Goal: Task Accomplishment & Management: Use online tool/utility

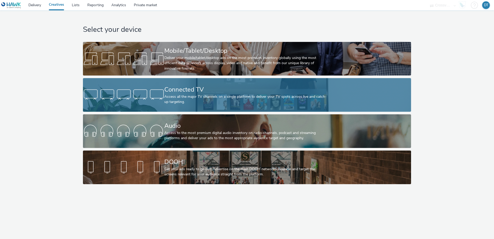
click at [220, 88] on div "Connected TV" at bounding box center [245, 89] width 163 height 9
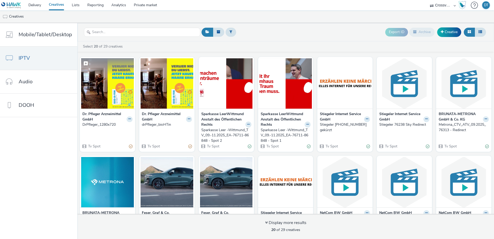
click at [99, 99] on img at bounding box center [107, 83] width 53 height 50
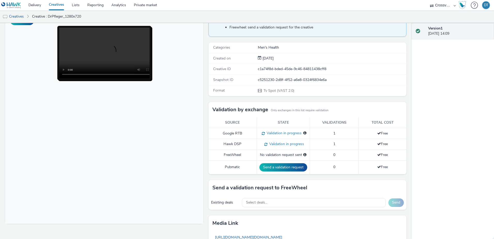
scroll to position [52, 0]
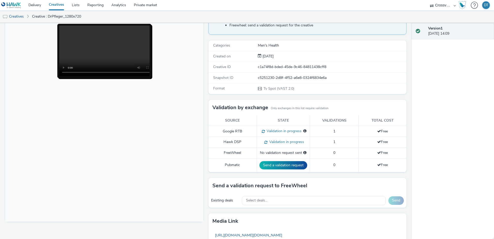
click at [151, 112] on body at bounding box center [104, 116] width 198 height 212
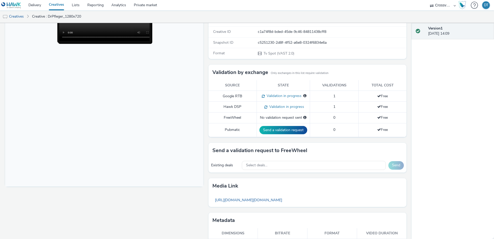
scroll to position [77, 0]
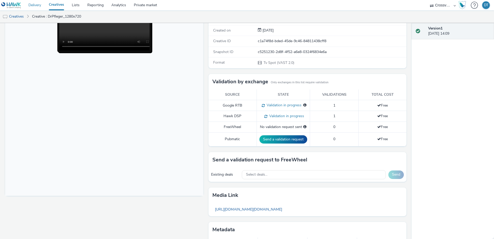
click at [34, 8] on link "Delivery" at bounding box center [35, 5] width 20 height 10
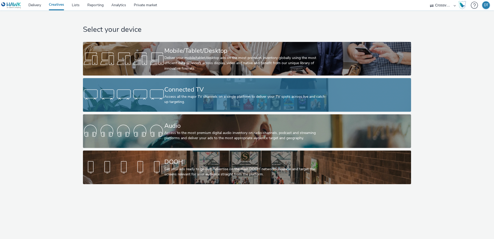
click at [185, 88] on div "Connected TV" at bounding box center [245, 89] width 163 height 9
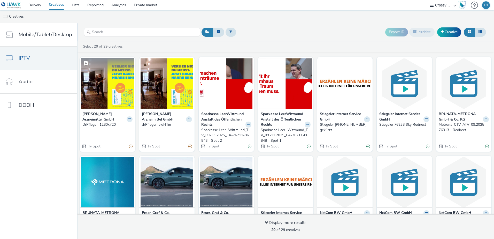
click at [107, 91] on img at bounding box center [107, 83] width 53 height 50
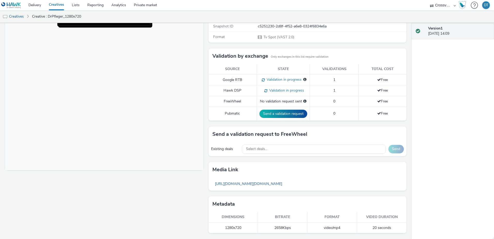
scroll to position [103, 0]
click at [264, 149] on span "Select deals..." at bounding box center [256, 148] width 21 height 4
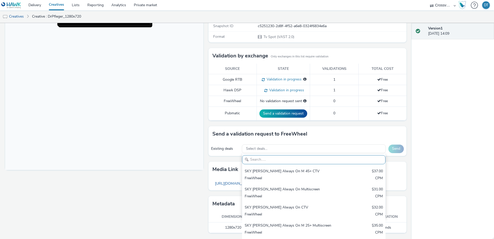
click at [138, 183] on div "Fullscreen" at bounding box center [105, 98] width 201 height 280
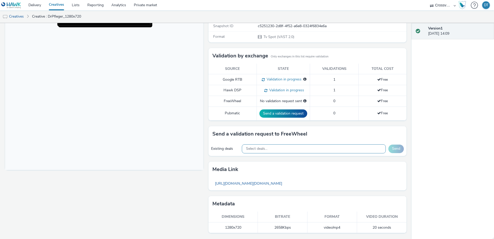
click at [249, 150] on span "Select deals..." at bounding box center [256, 148] width 21 height 4
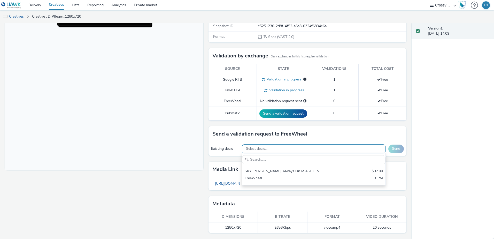
scroll to position [0, 0]
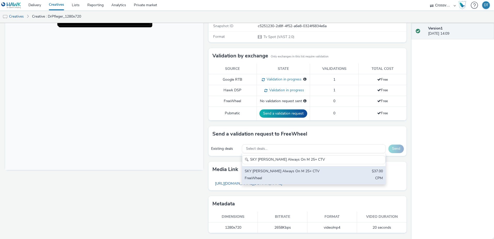
type input "SKY [PERSON_NAME] Always On M 25+ CTV"
click at [285, 175] on div "SKY [PERSON_NAME] Always On M 25+ CTV $37.00 FreeWheel CPM" at bounding box center [313, 175] width 143 height 18
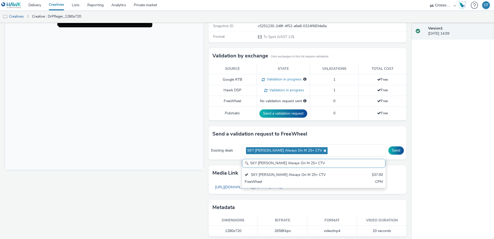
click at [177, 140] on body at bounding box center [104, 64] width 198 height 212
click at [392, 151] on button "Send" at bounding box center [395, 150] width 15 height 8
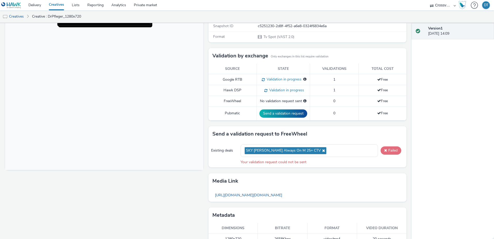
click at [387, 149] on button "Failed" at bounding box center [390, 150] width 21 height 8
click at [38, 6] on link "Delivery" at bounding box center [35, 5] width 20 height 10
